Goal: Task Accomplishment & Management: Complete application form

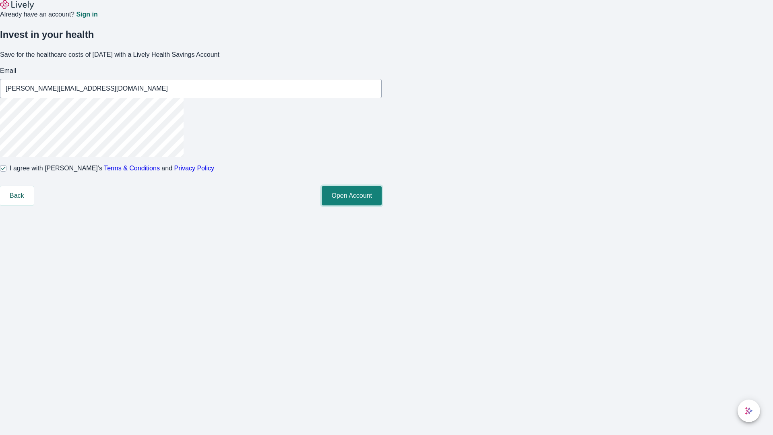
click at [382, 205] on button "Open Account" at bounding box center [352, 195] width 60 height 19
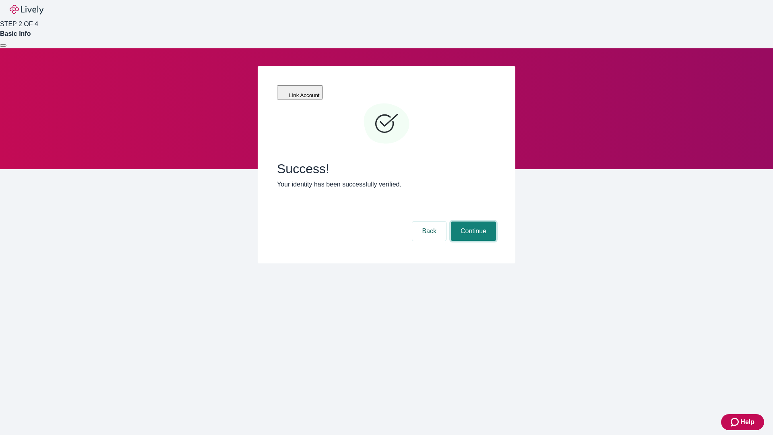
click at [472, 221] on button "Continue" at bounding box center [473, 230] width 45 height 19
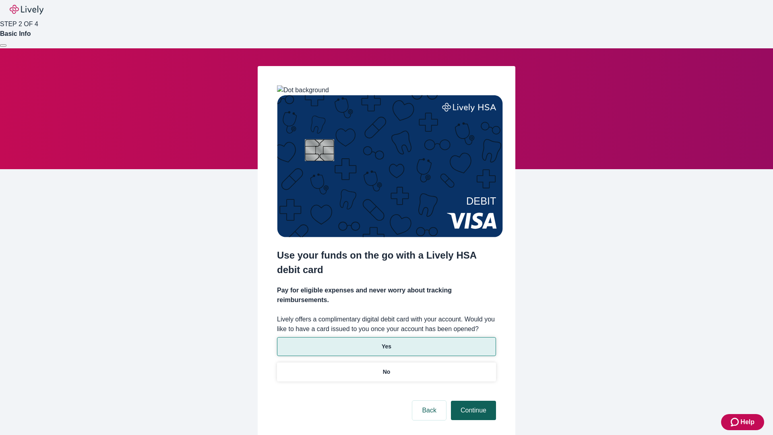
click at [386, 367] on p "No" at bounding box center [387, 371] width 8 height 8
click at [472, 400] on button "Continue" at bounding box center [473, 409] width 45 height 19
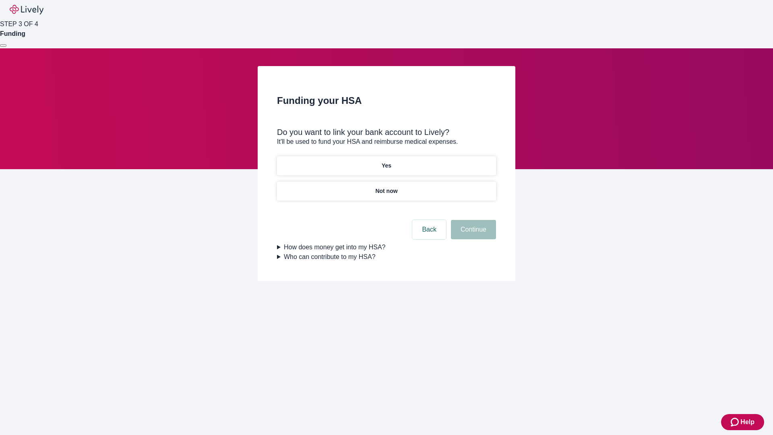
click at [386, 161] on p "Yes" at bounding box center [387, 165] width 10 height 8
click at [472, 220] on button "Continue" at bounding box center [473, 229] width 45 height 19
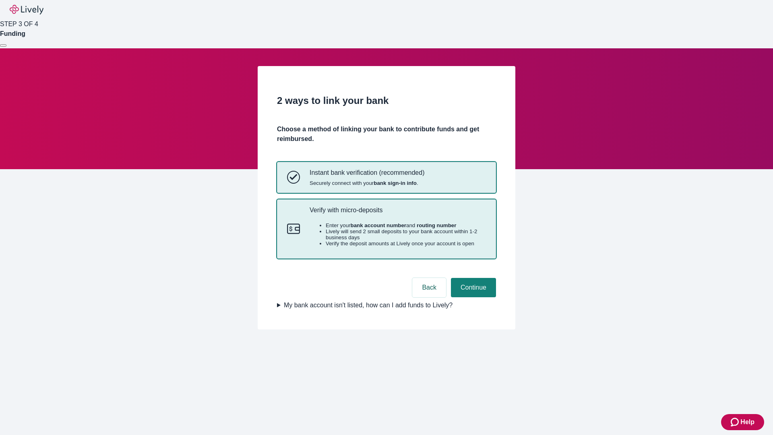
click at [397, 214] on p "Verify with micro-deposits" at bounding box center [397, 210] width 176 height 8
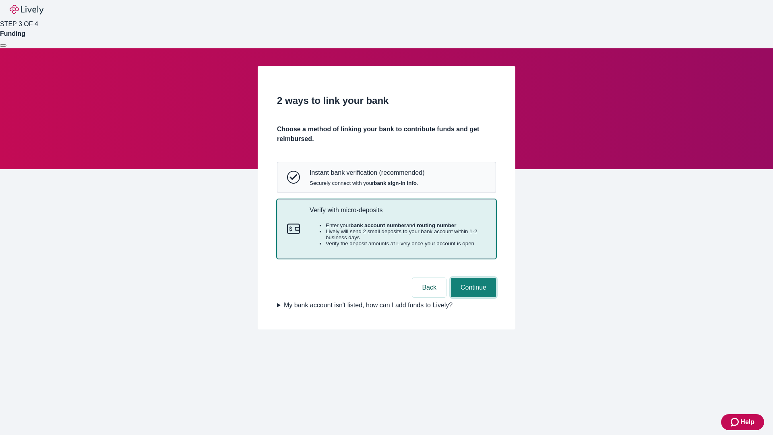
click at [472, 297] on button "Continue" at bounding box center [473, 287] width 45 height 19
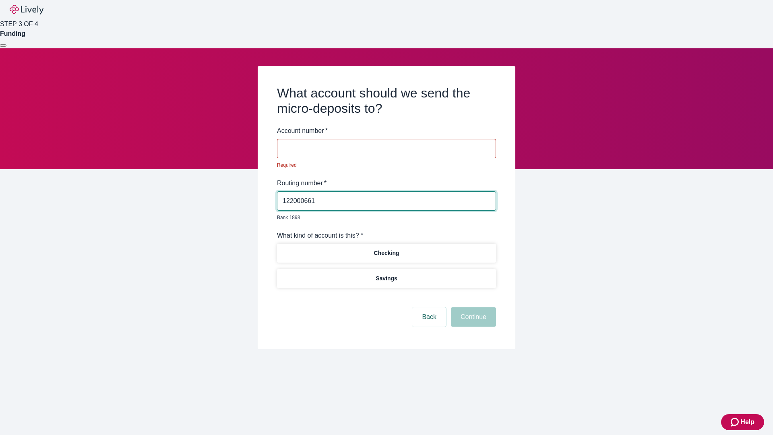
type input "122000661"
type input "219813"
